Goal: Task Accomplishment & Management: Manage account settings

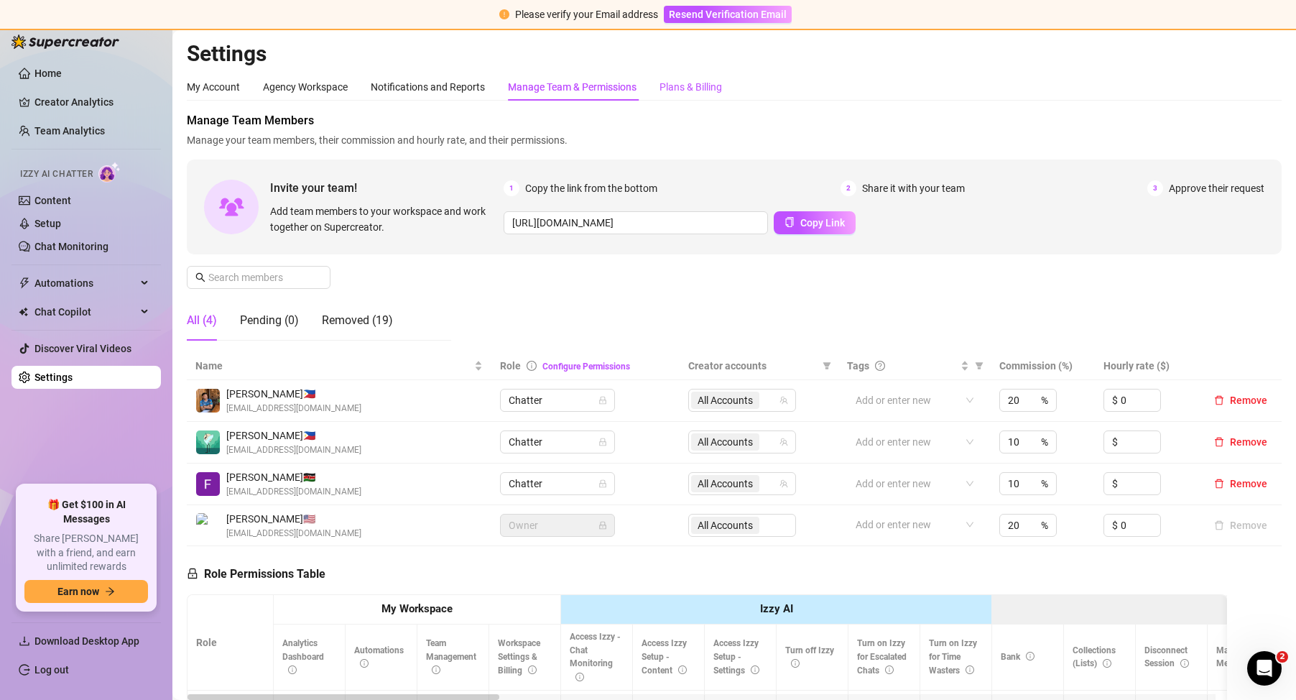
click at [675, 86] on div "Plans & Billing" at bounding box center [691, 87] width 63 height 16
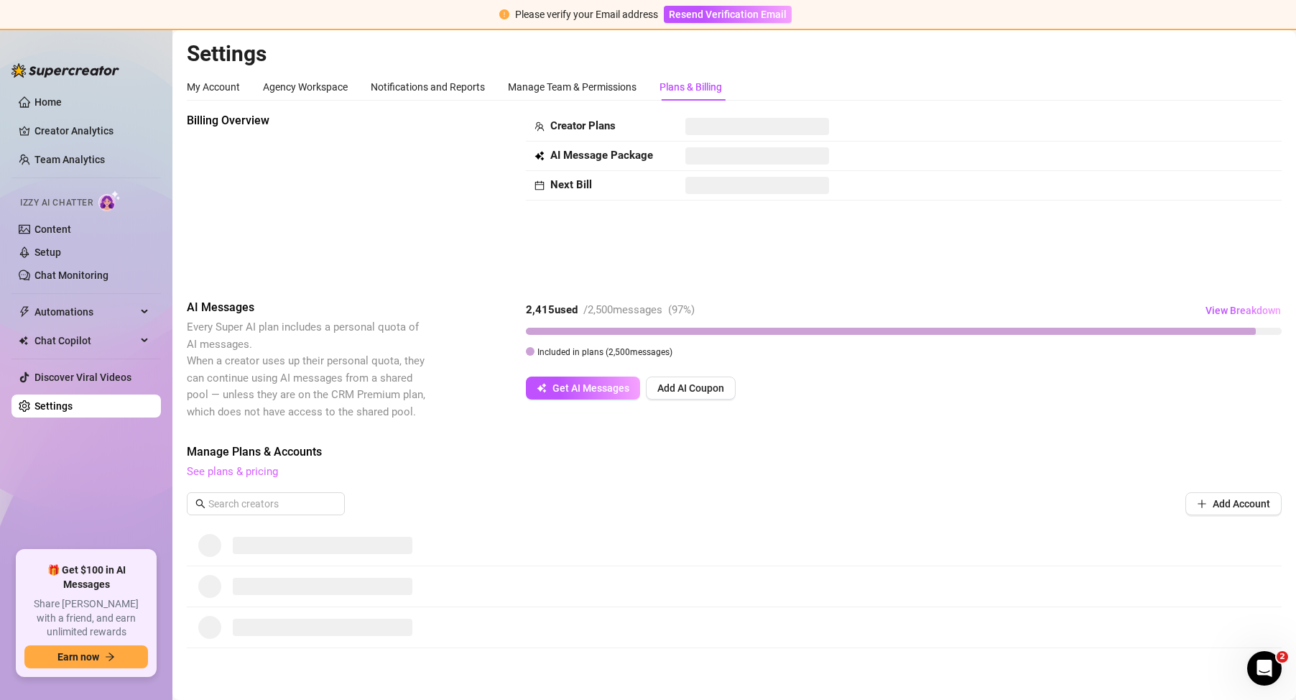
click at [230, 473] on link "See plans & pricing" at bounding box center [232, 471] width 91 height 13
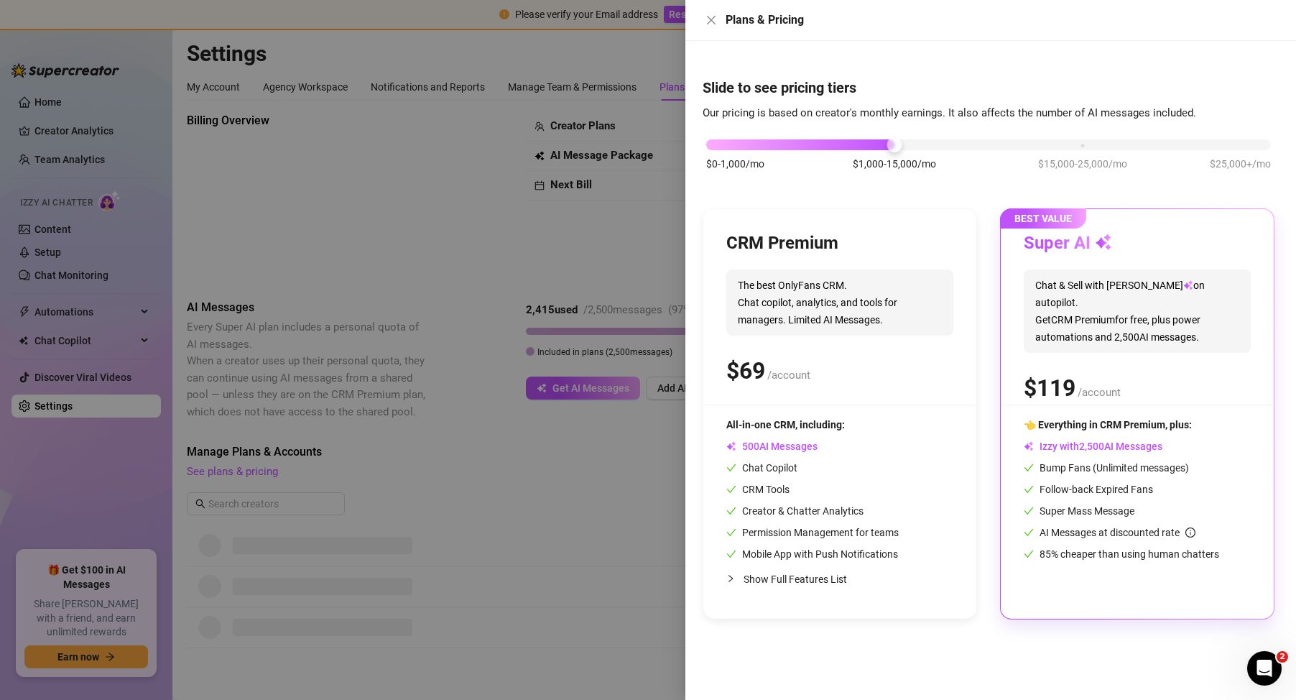
click at [619, 242] on div at bounding box center [648, 350] width 1296 height 700
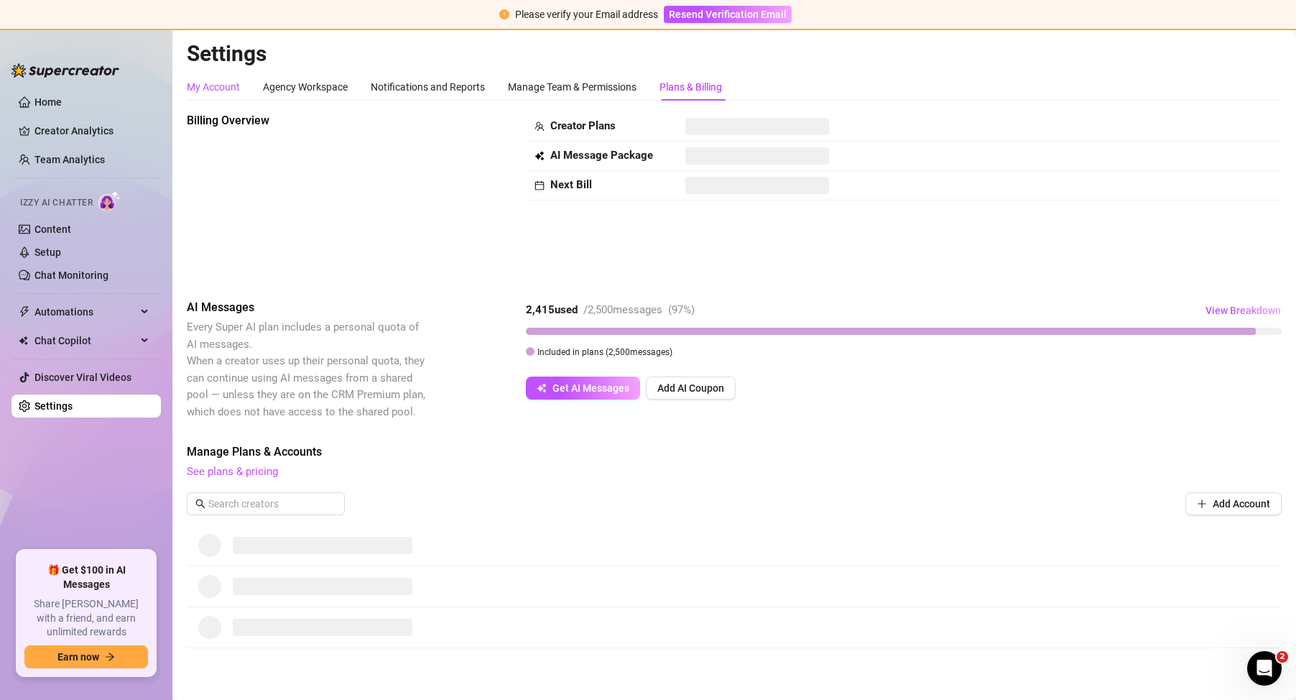
click at [203, 81] on div "My Account" at bounding box center [213, 87] width 53 height 16
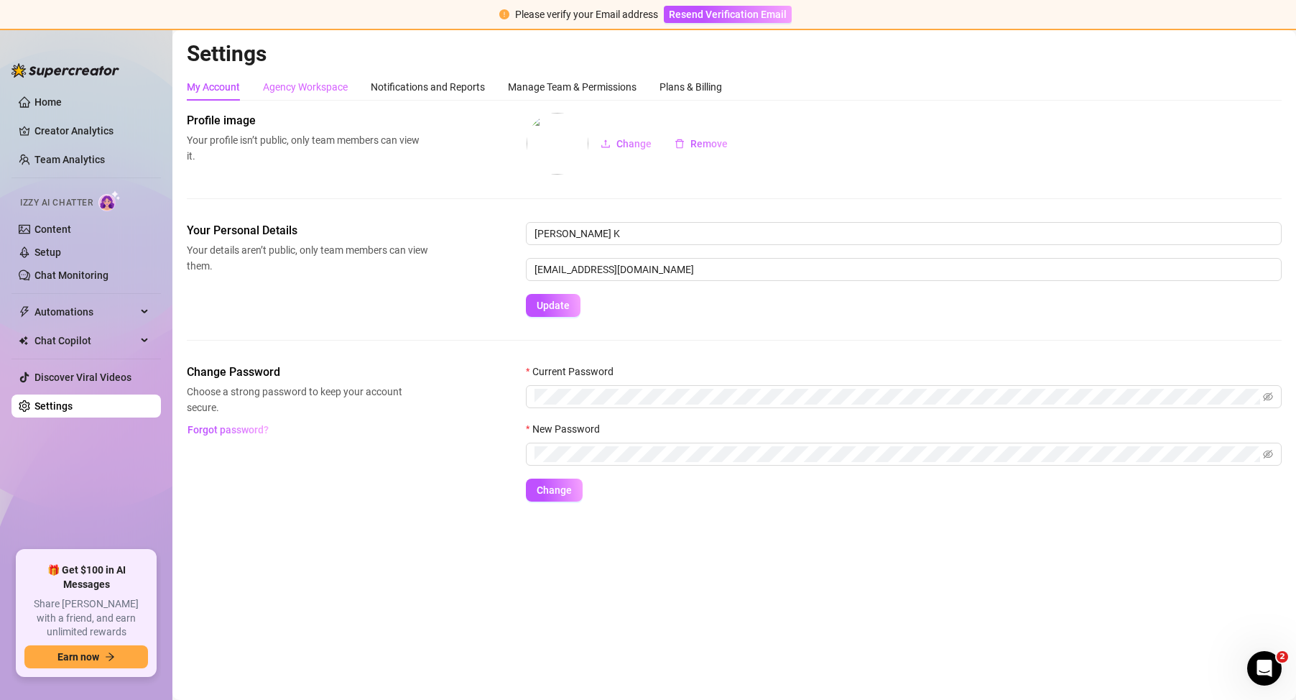
click at [299, 77] on div "Agency Workspace" at bounding box center [305, 86] width 85 height 27
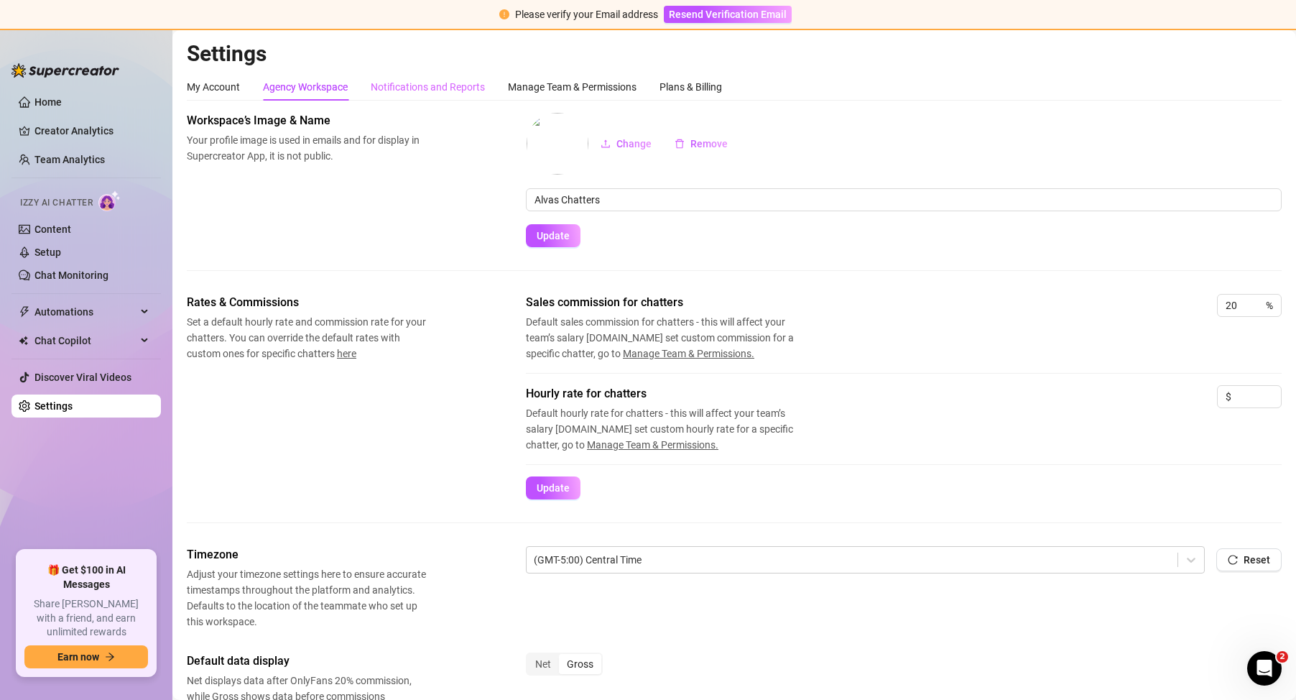
click at [469, 78] on div "Notifications and Reports" at bounding box center [428, 86] width 114 height 27
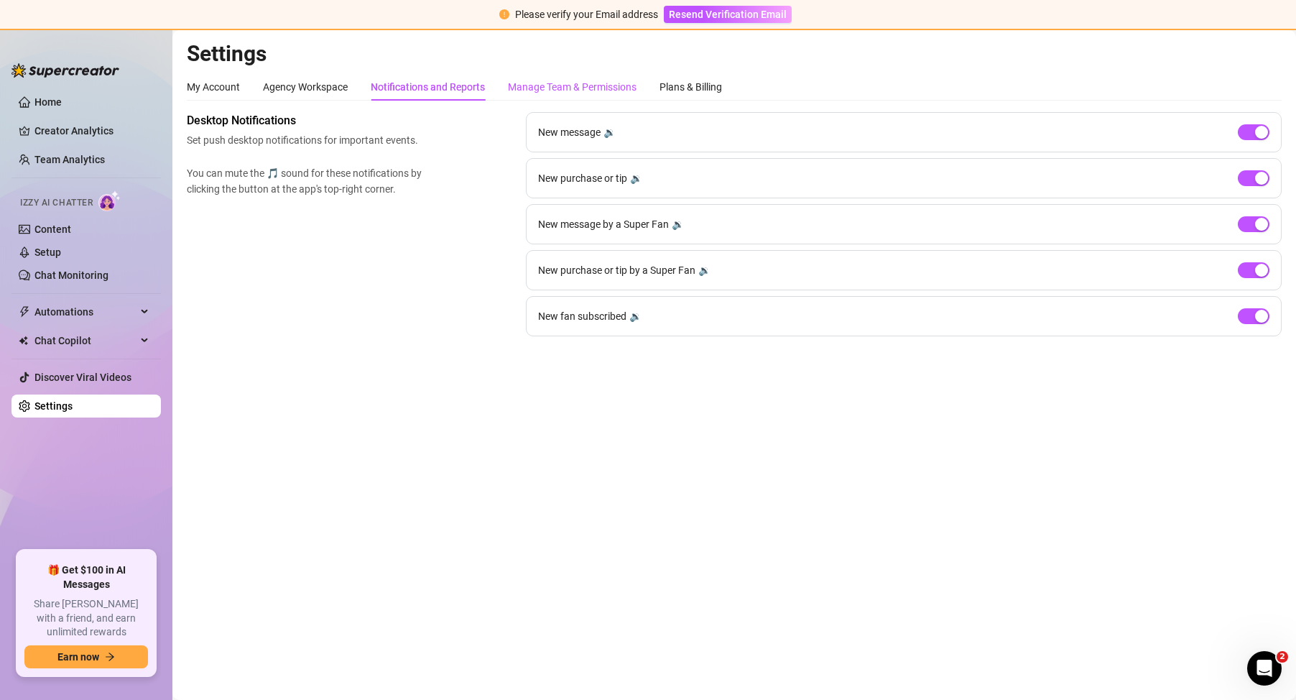
click at [575, 81] on div "Manage Team & Permissions" at bounding box center [572, 87] width 129 height 16
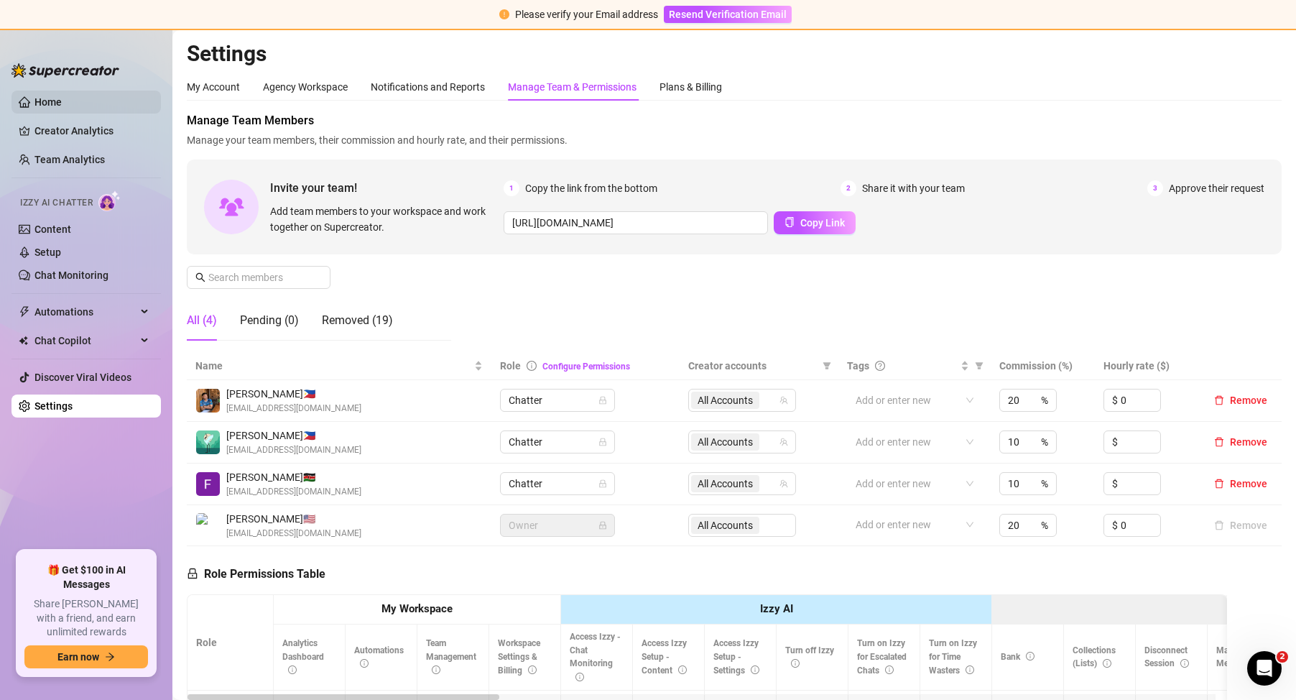
click at [60, 101] on link "Home" at bounding box center [47, 101] width 27 height 11
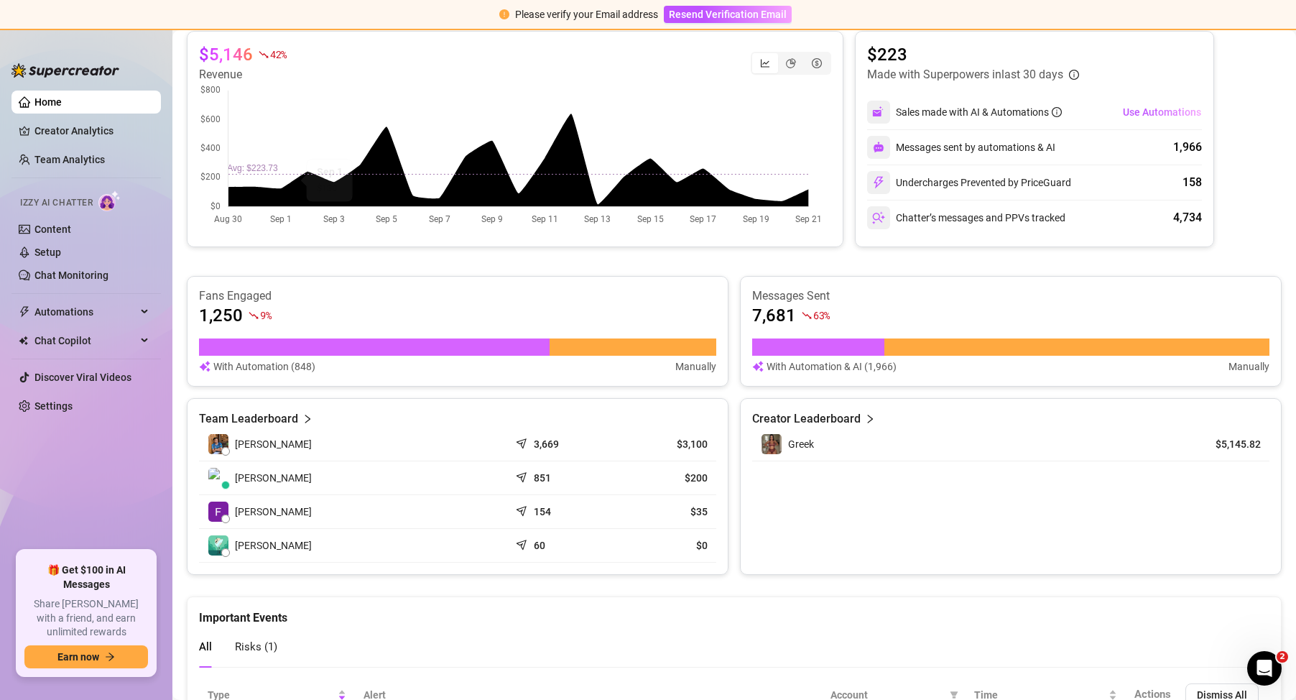
scroll to position [399, 0]
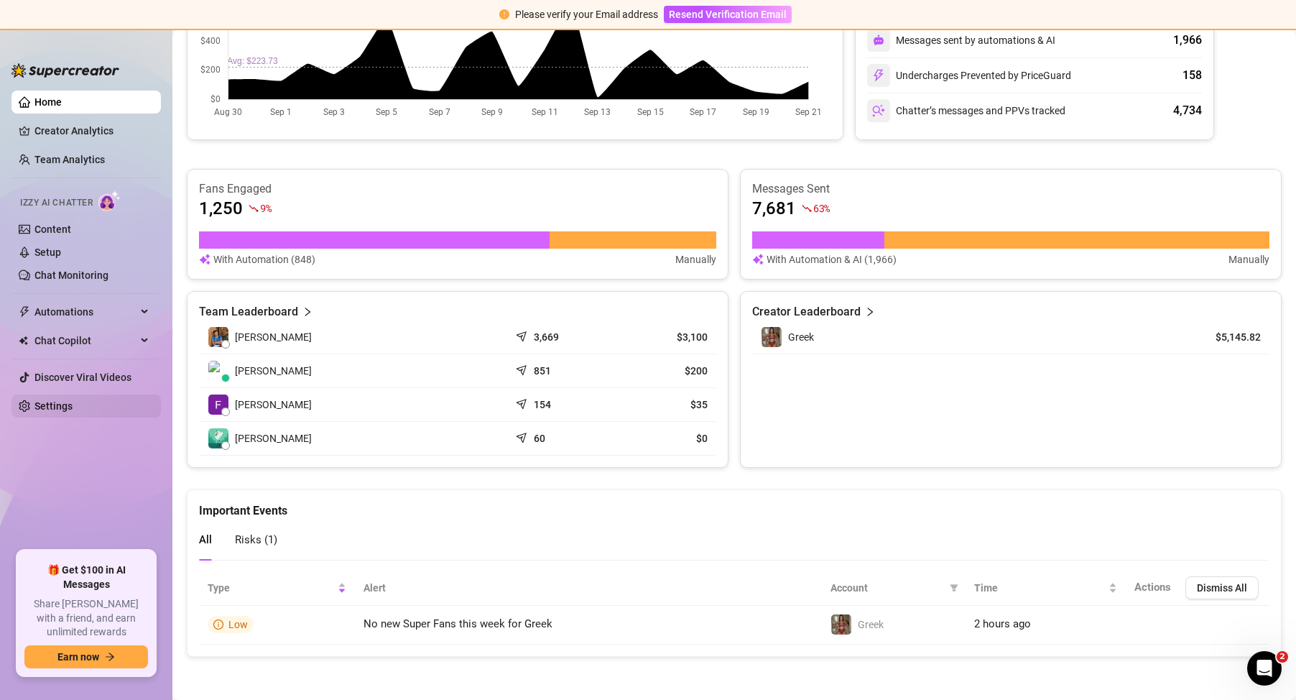
click at [34, 402] on link "Settings" at bounding box center [53, 405] width 38 height 11
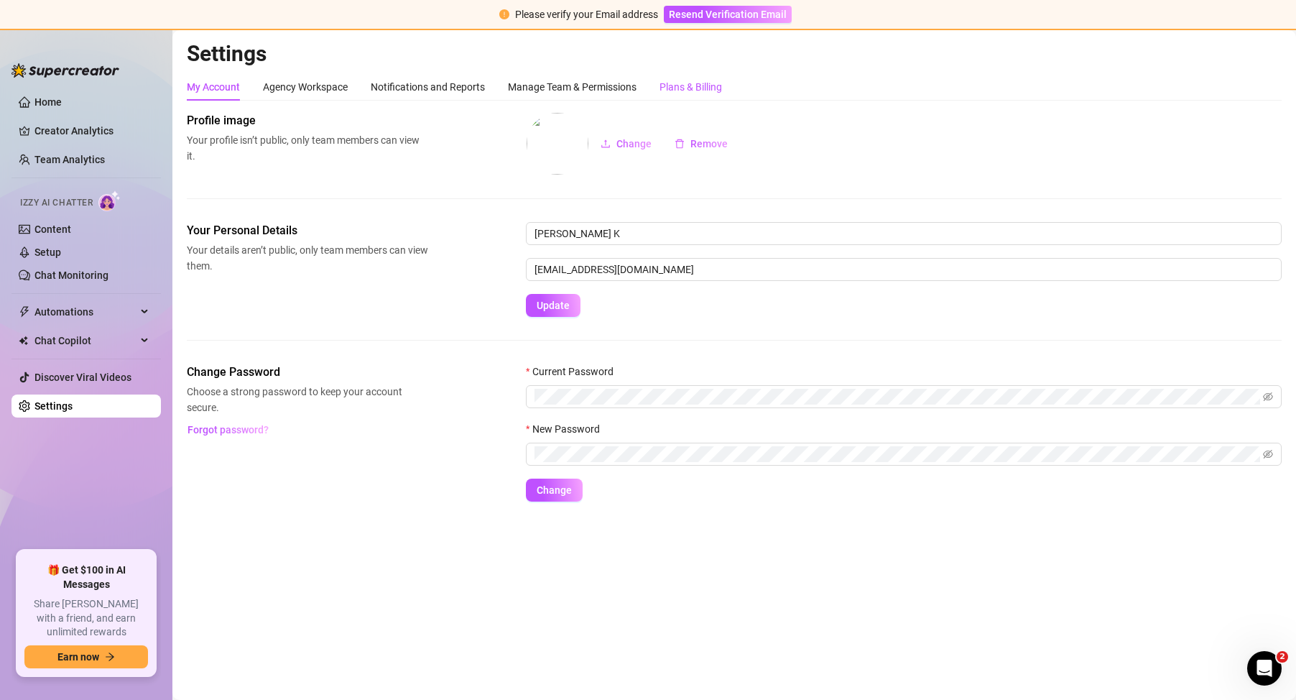
click at [706, 93] on div "Plans & Billing" at bounding box center [691, 87] width 63 height 16
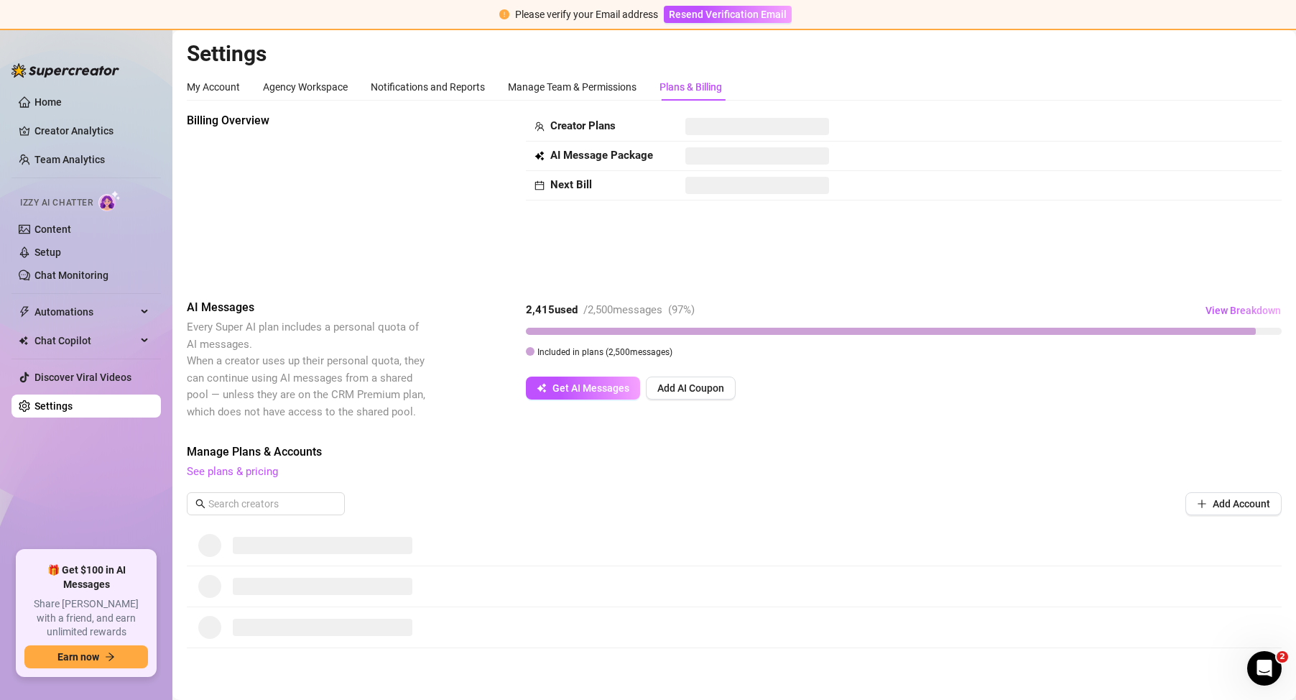
click at [593, 124] on strong "Creator Plans" at bounding box center [582, 125] width 65 height 13
click at [221, 134] on div "Billing Overview" at bounding box center [307, 194] width 241 height 164
click at [912, 269] on div "Billing Overview Creator Plans AI Message Package Next Bill" at bounding box center [734, 194] width 1095 height 164
drag, startPoint x: 263, startPoint y: 120, endPoint x: 554, endPoint y: 120, distance: 291.0
click at [274, 120] on span "Billing Overview" at bounding box center [307, 120] width 241 height 17
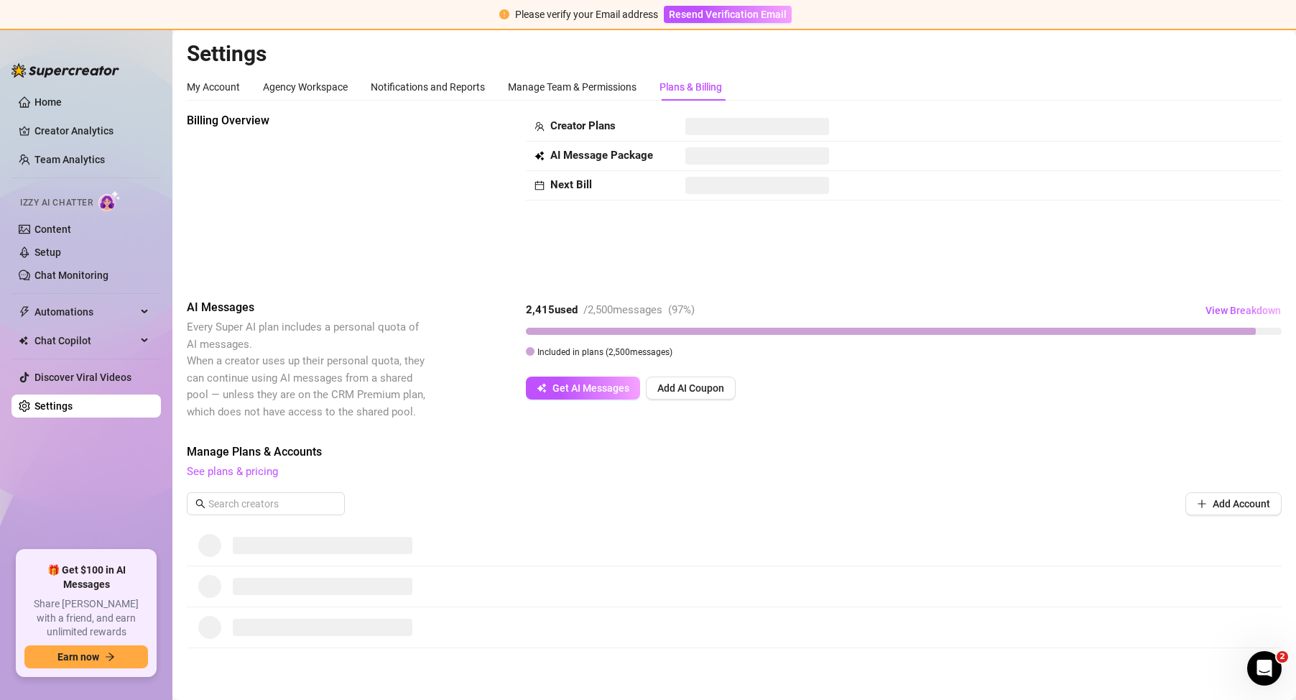
click at [698, 89] on div "Plans & Billing" at bounding box center [691, 87] width 63 height 16
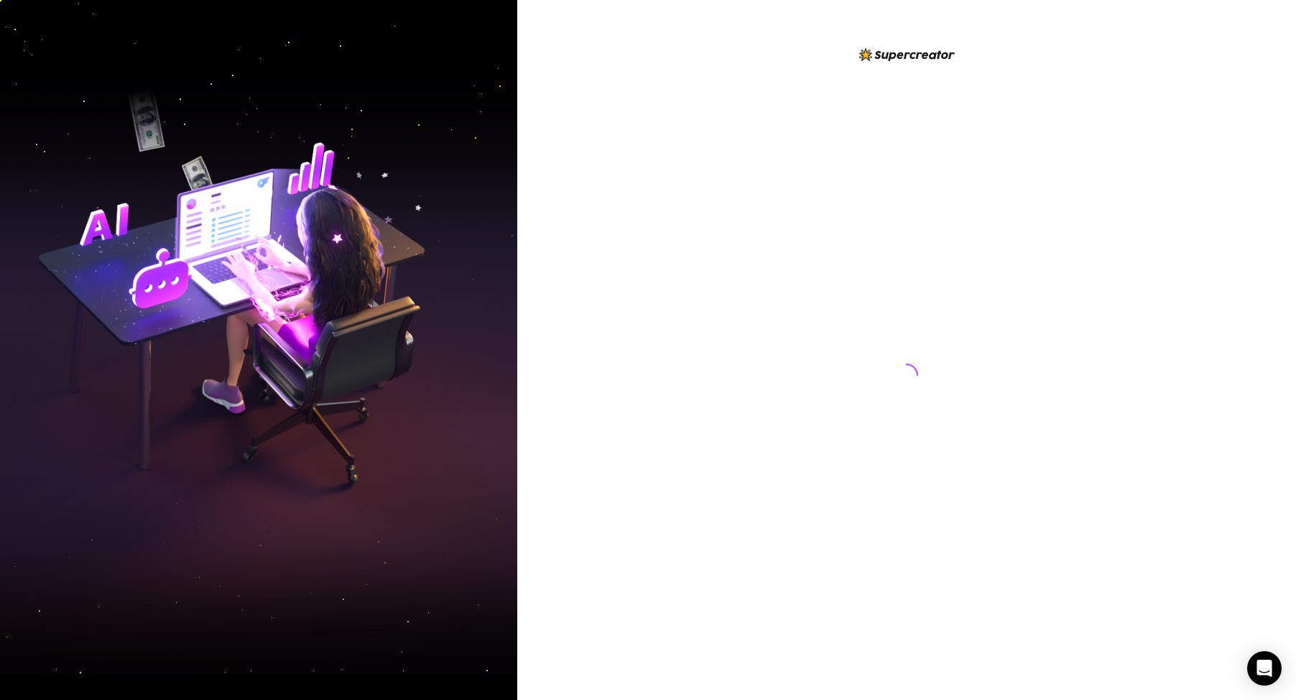
click at [601, 397] on div at bounding box center [906, 350] width 779 height 700
